Goal: Download file/media

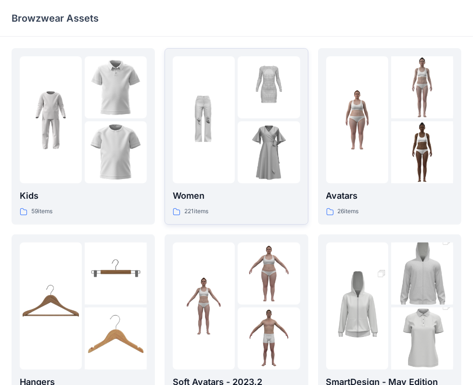
click at [220, 136] on img at bounding box center [204, 120] width 62 height 62
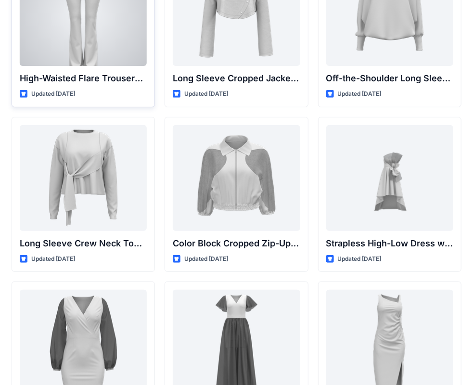
scroll to position [144, 0]
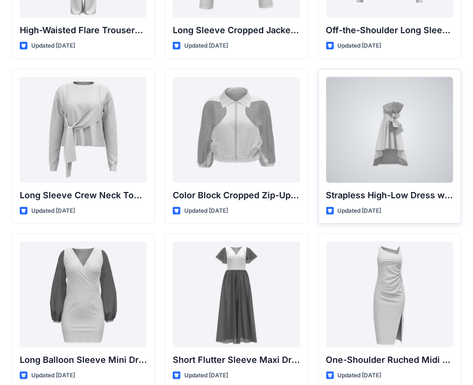
click at [380, 131] on div at bounding box center [389, 130] width 127 height 106
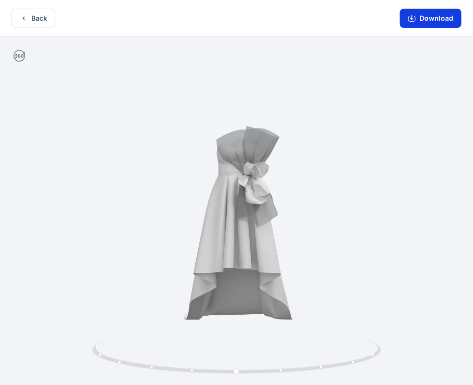
click at [416, 15] on icon "button" at bounding box center [412, 18] width 8 height 8
click at [46, 19] on button "Back" at bounding box center [34, 18] width 44 height 19
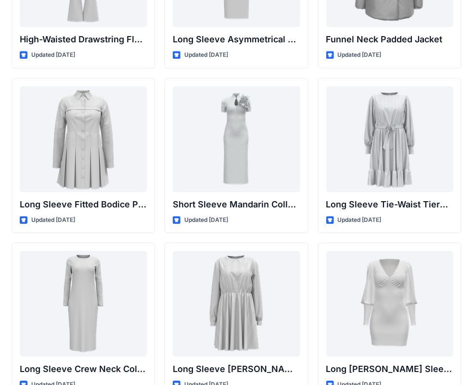
scroll to position [3619, 0]
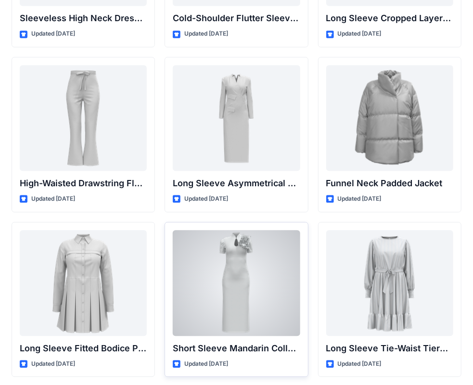
click at [242, 268] on div at bounding box center [236, 283] width 127 height 106
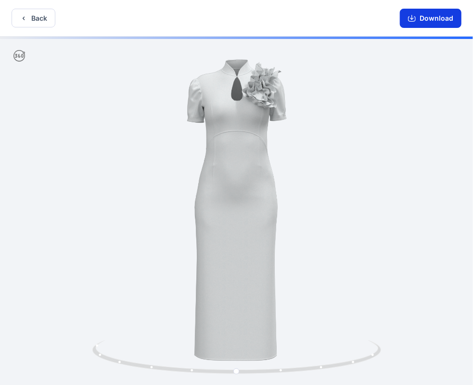
click at [423, 20] on button "Download" at bounding box center [431, 18] width 62 height 19
